Goal: Task Accomplishment & Management: Manage account settings

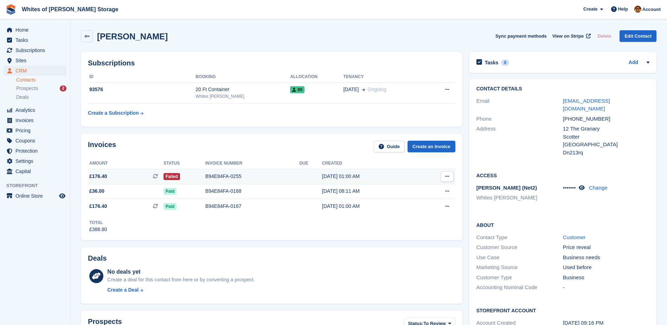
click at [352, 174] on div "04 Aug, 01:00 AM" at bounding box center [370, 176] width 96 height 7
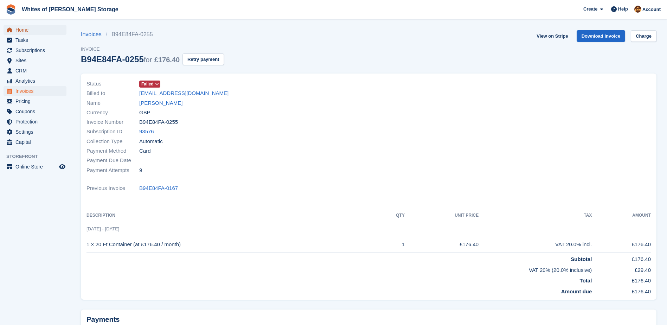
click at [20, 29] on span "Home" at bounding box center [36, 30] width 42 height 10
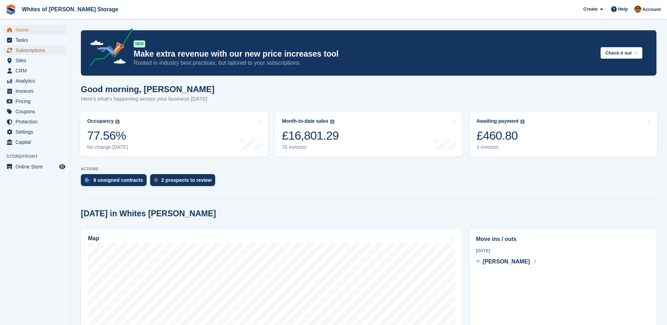
click at [33, 49] on span "Subscriptions" at bounding box center [36, 50] width 42 height 10
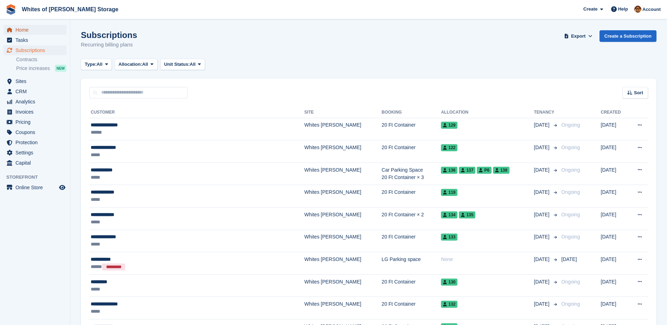
click at [30, 30] on span "Home" at bounding box center [36, 30] width 42 height 10
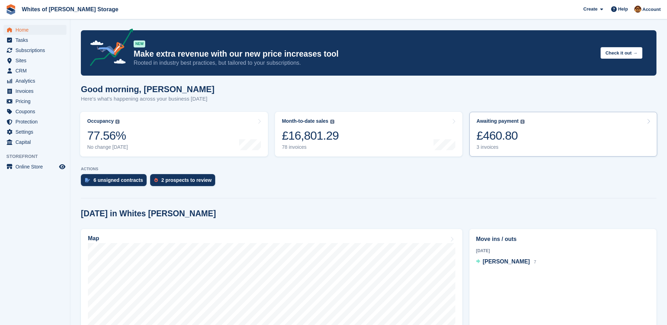
click at [511, 137] on div "£460.80" at bounding box center [501, 135] width 48 height 14
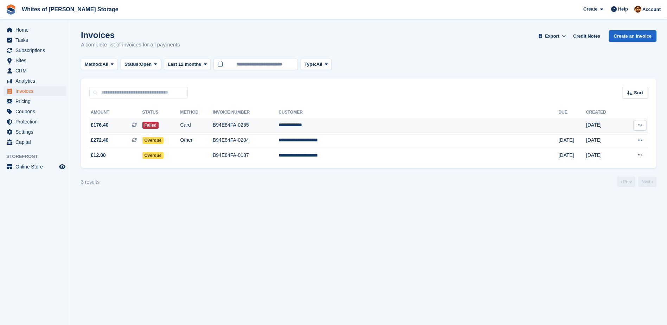
click at [213, 125] on td "Card" at bounding box center [196, 125] width 33 height 15
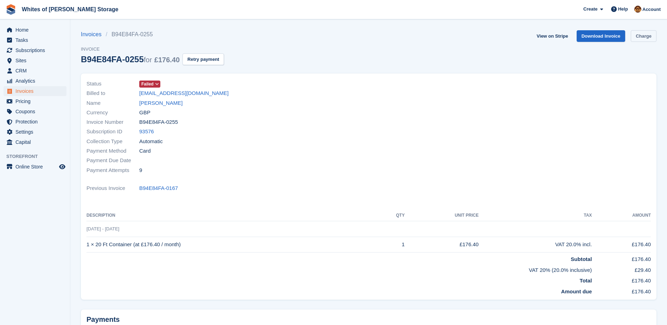
click at [637, 39] on link "Charge" at bounding box center [644, 36] width 26 height 12
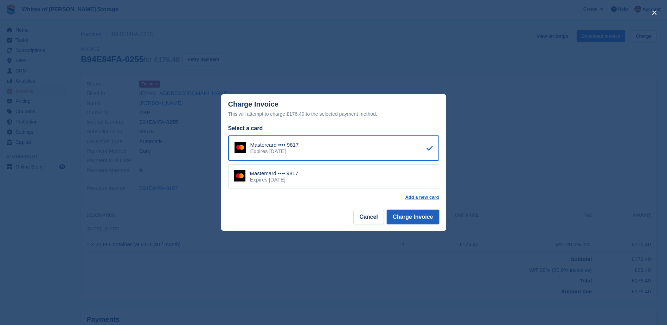
click at [403, 219] on button "Charge Invoice" at bounding box center [413, 217] width 52 height 14
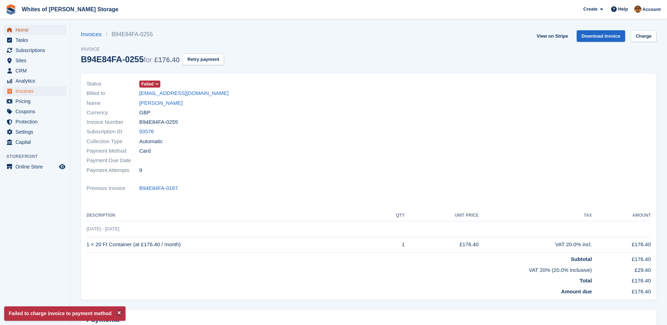
click at [30, 28] on span "Home" at bounding box center [36, 30] width 42 height 10
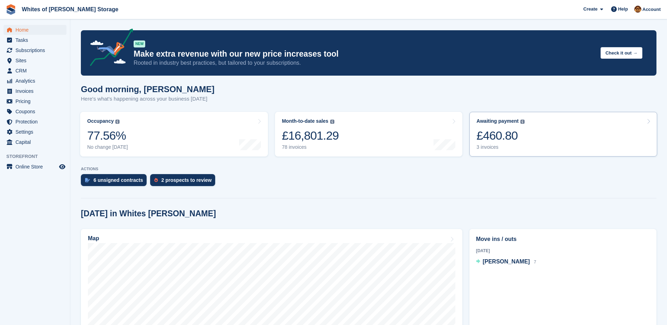
click at [540, 126] on link "Awaiting payment The total outstanding balance on all open invoices. £460.80 3 …" at bounding box center [564, 134] width 188 height 45
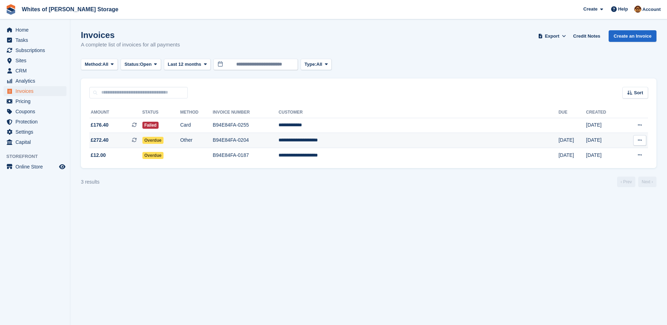
click at [275, 139] on td "B94E84FA-0204" at bounding box center [246, 140] width 66 height 15
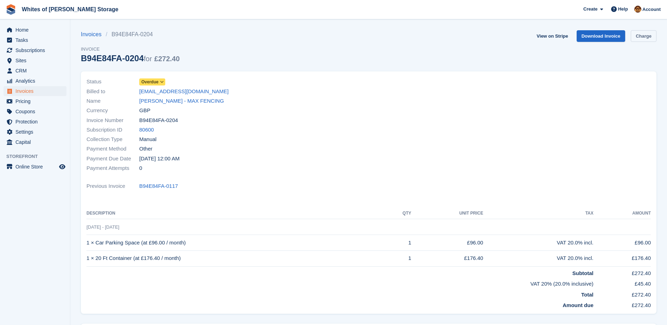
click at [646, 35] on link "Charge" at bounding box center [644, 36] width 26 height 12
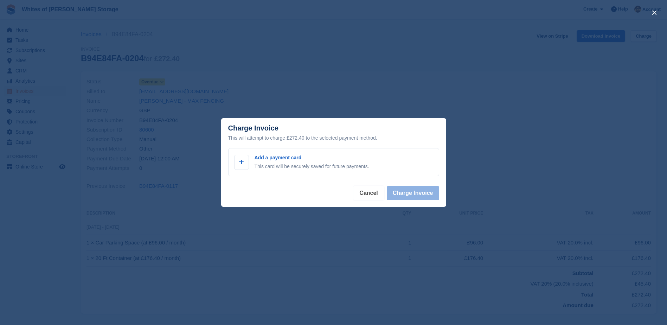
click at [367, 193] on button "Cancel" at bounding box center [369, 193] width 30 height 14
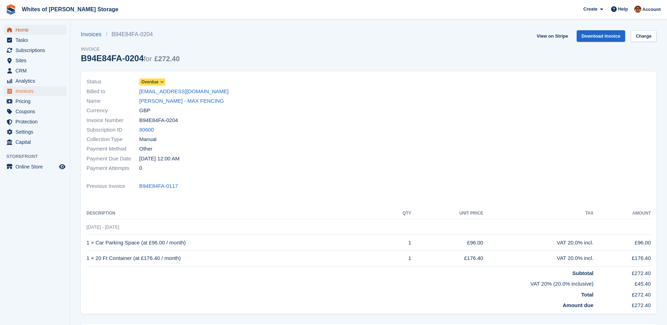
click at [23, 27] on span "Home" at bounding box center [36, 30] width 42 height 10
